Goal: Task Accomplishment & Management: Use online tool/utility

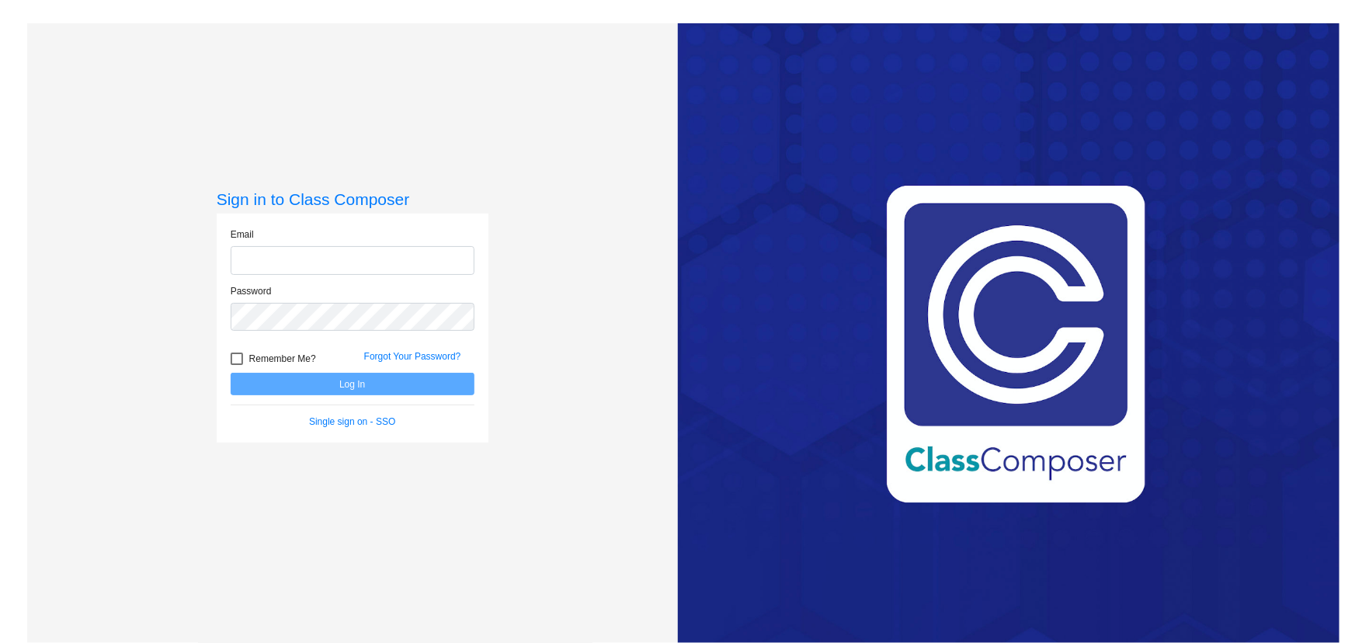
type input "[EMAIL_ADDRESS][DOMAIN_NAME]"
click at [324, 383] on button "Log In" at bounding box center [353, 384] width 244 height 23
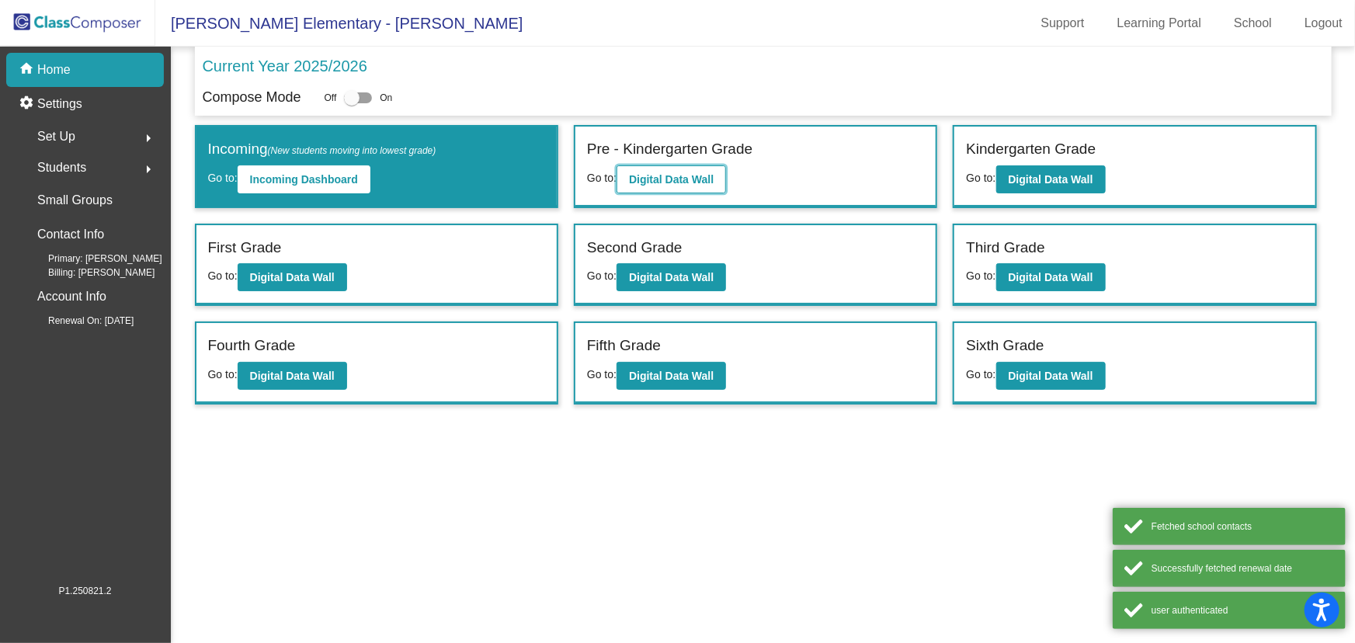
click at [673, 170] on button "Digital Data Wall" at bounding box center [671, 179] width 109 height 28
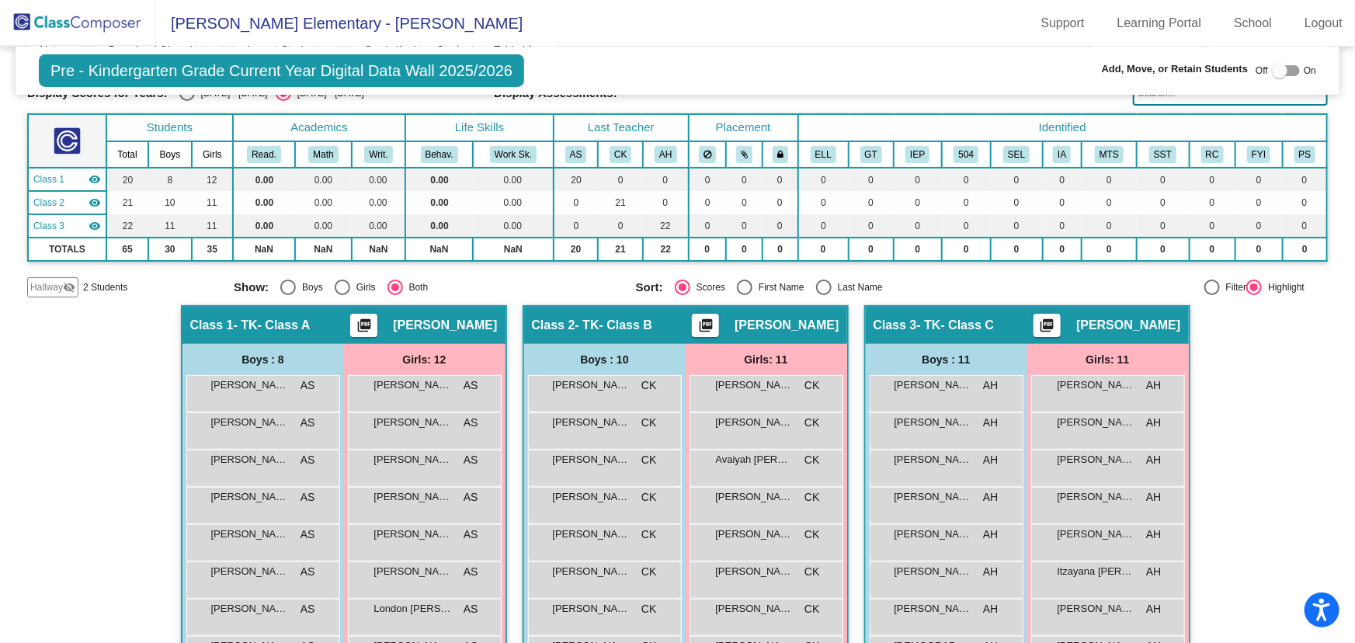
scroll to position [211, 0]
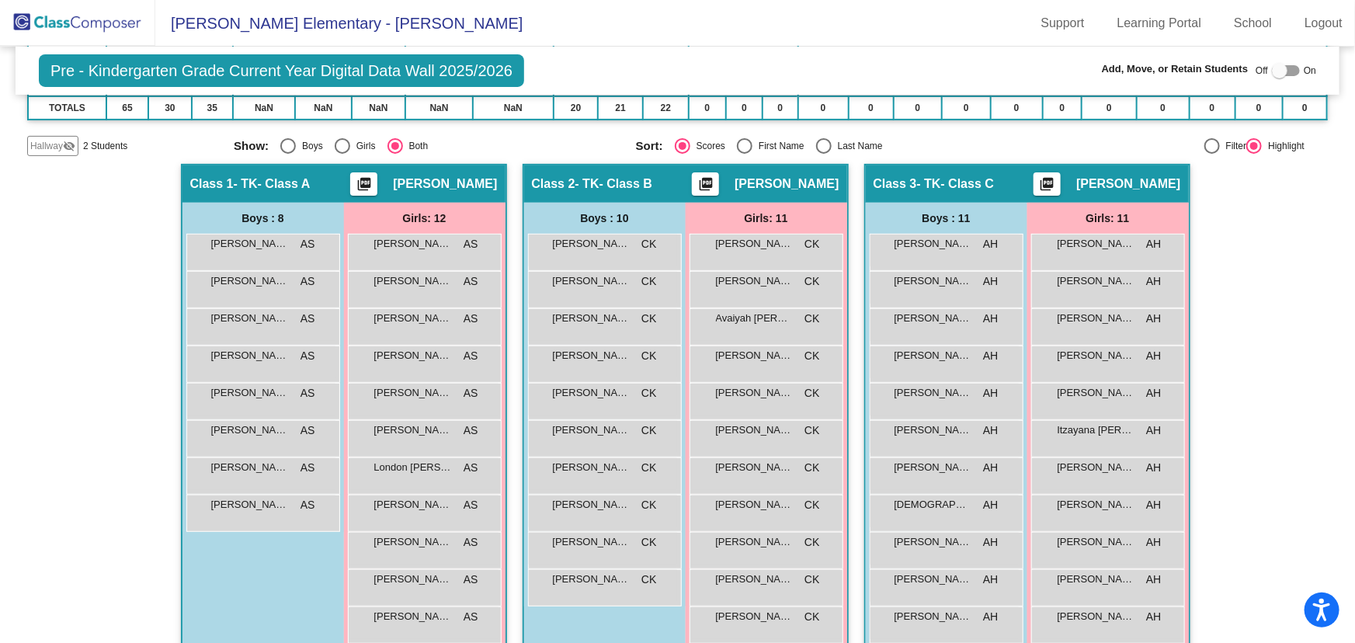
click at [821, 144] on div "Select an option" at bounding box center [824, 146] width 16 height 16
click at [823, 154] on input "Last Name" at bounding box center [823, 154] width 1 height 1
radio input "true"
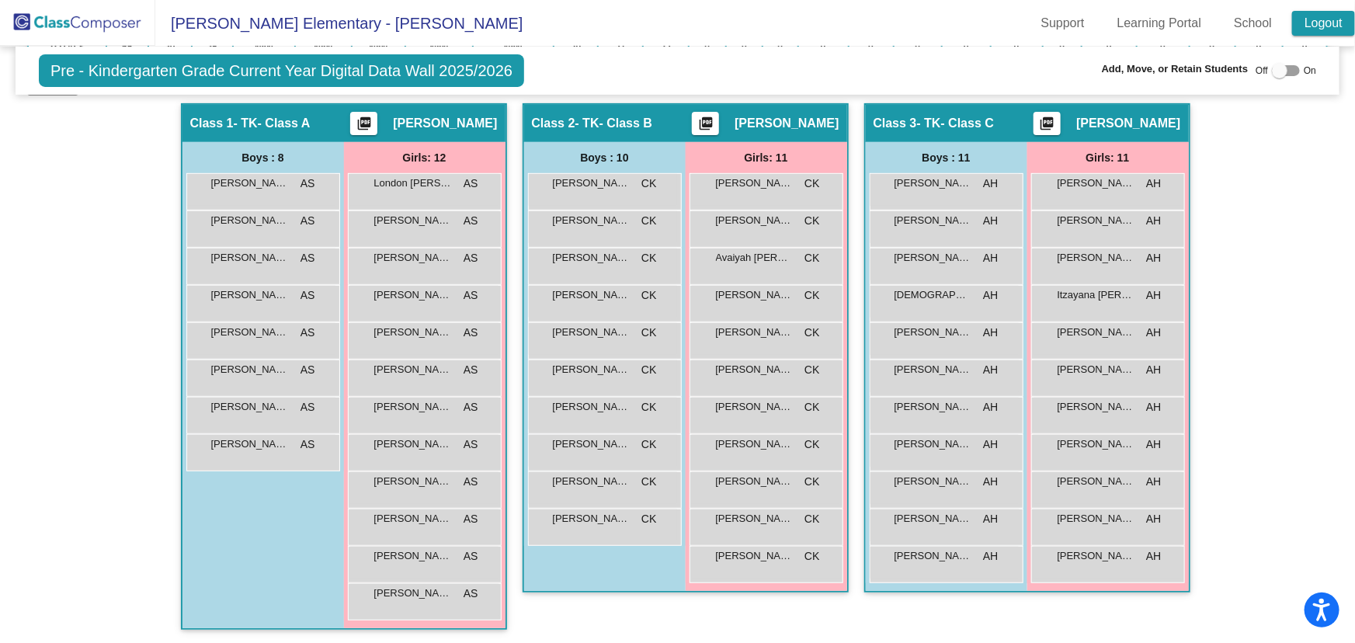
click at [1327, 19] on link "Logout" at bounding box center [1323, 23] width 63 height 25
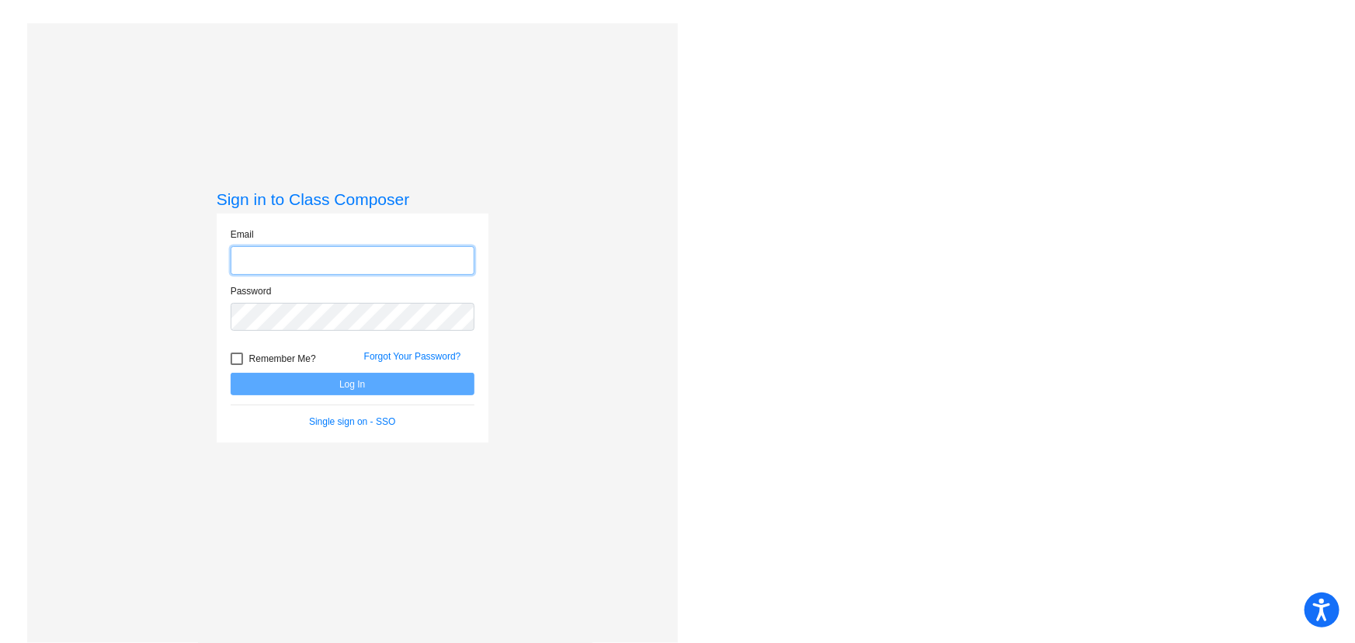
type input "[EMAIL_ADDRESS][DOMAIN_NAME]"
